Goal: Task Accomplishment & Management: Manage account settings

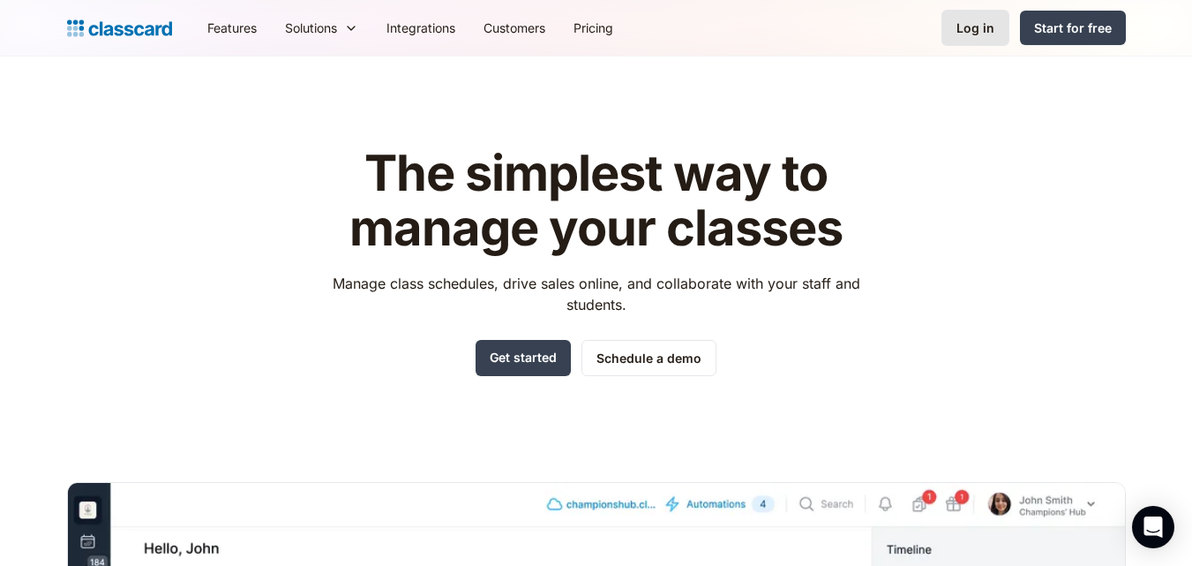
click at [993, 22] on div "Log in" at bounding box center [975, 28] width 38 height 19
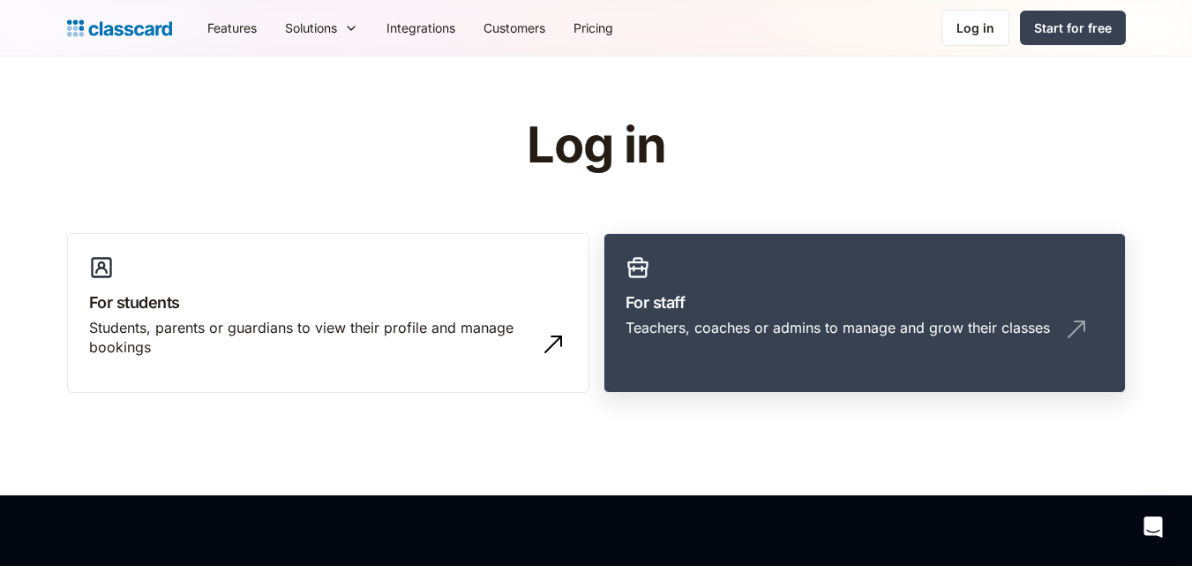
click at [750, 294] on h3 "For staff" at bounding box center [865, 302] width 478 height 24
